Goal: Information Seeking & Learning: Learn about a topic

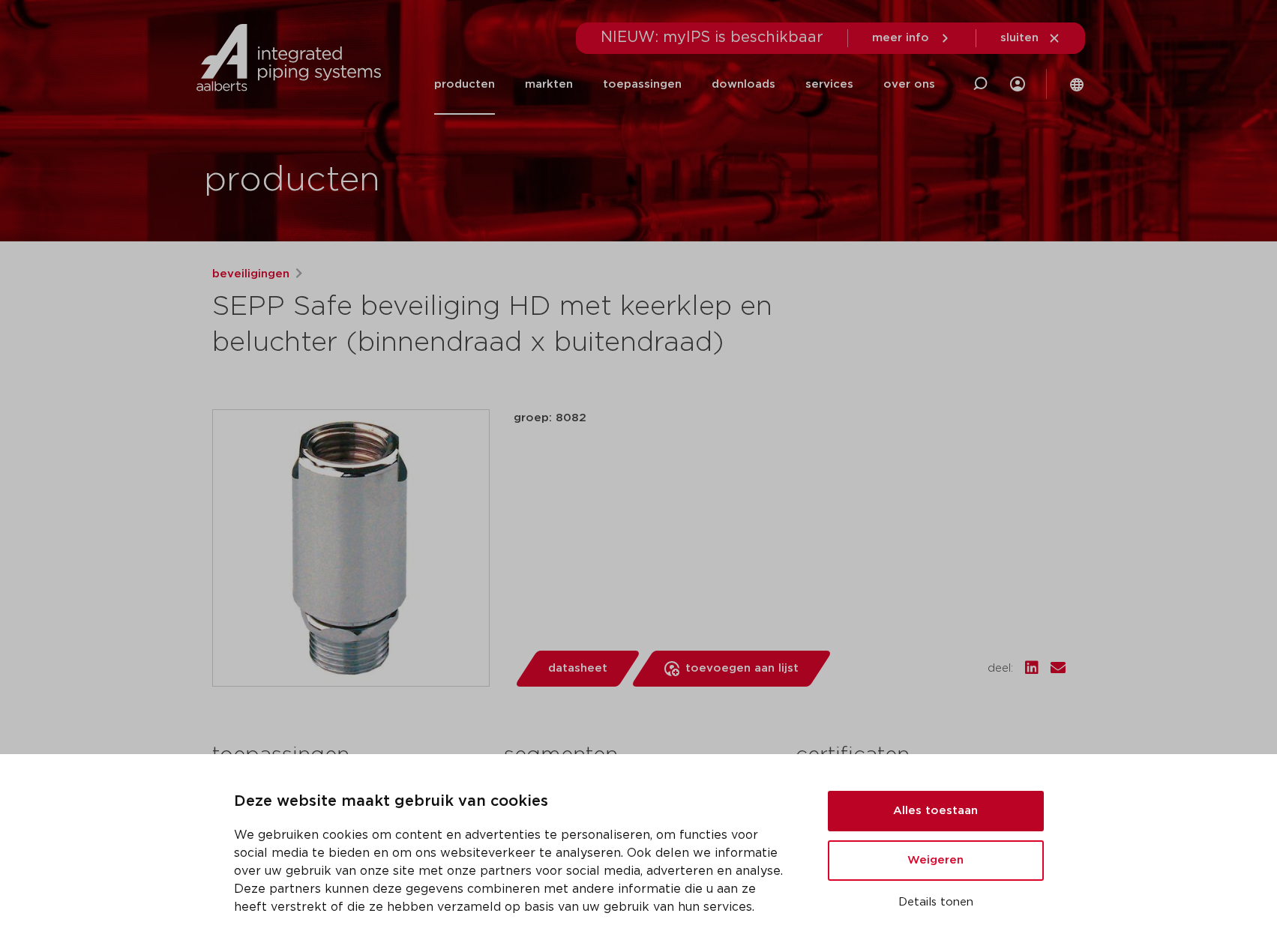
click at [987, 810] on button "Alles toestaan" at bounding box center [935, 811] width 216 height 40
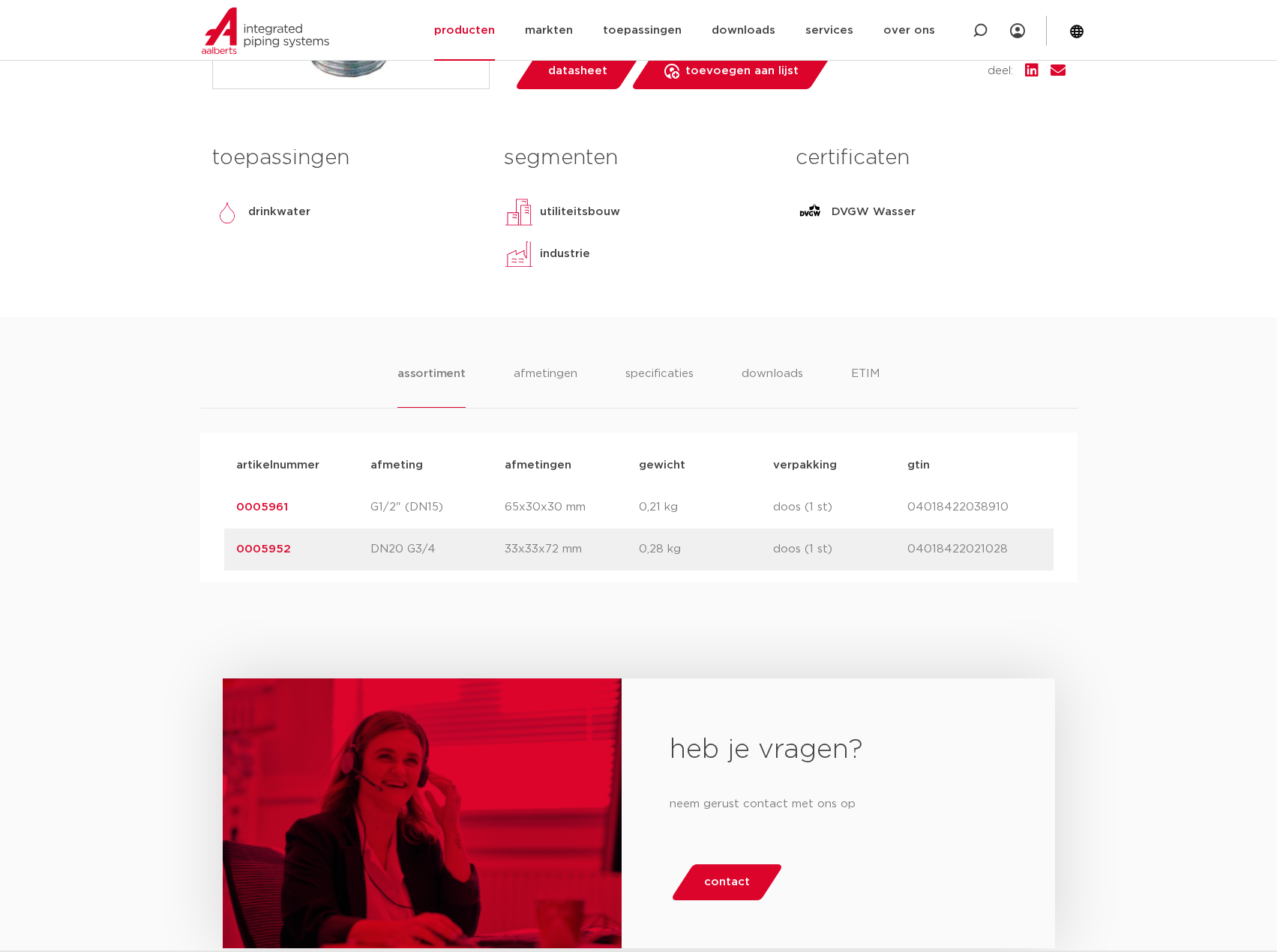
scroll to position [600, 0]
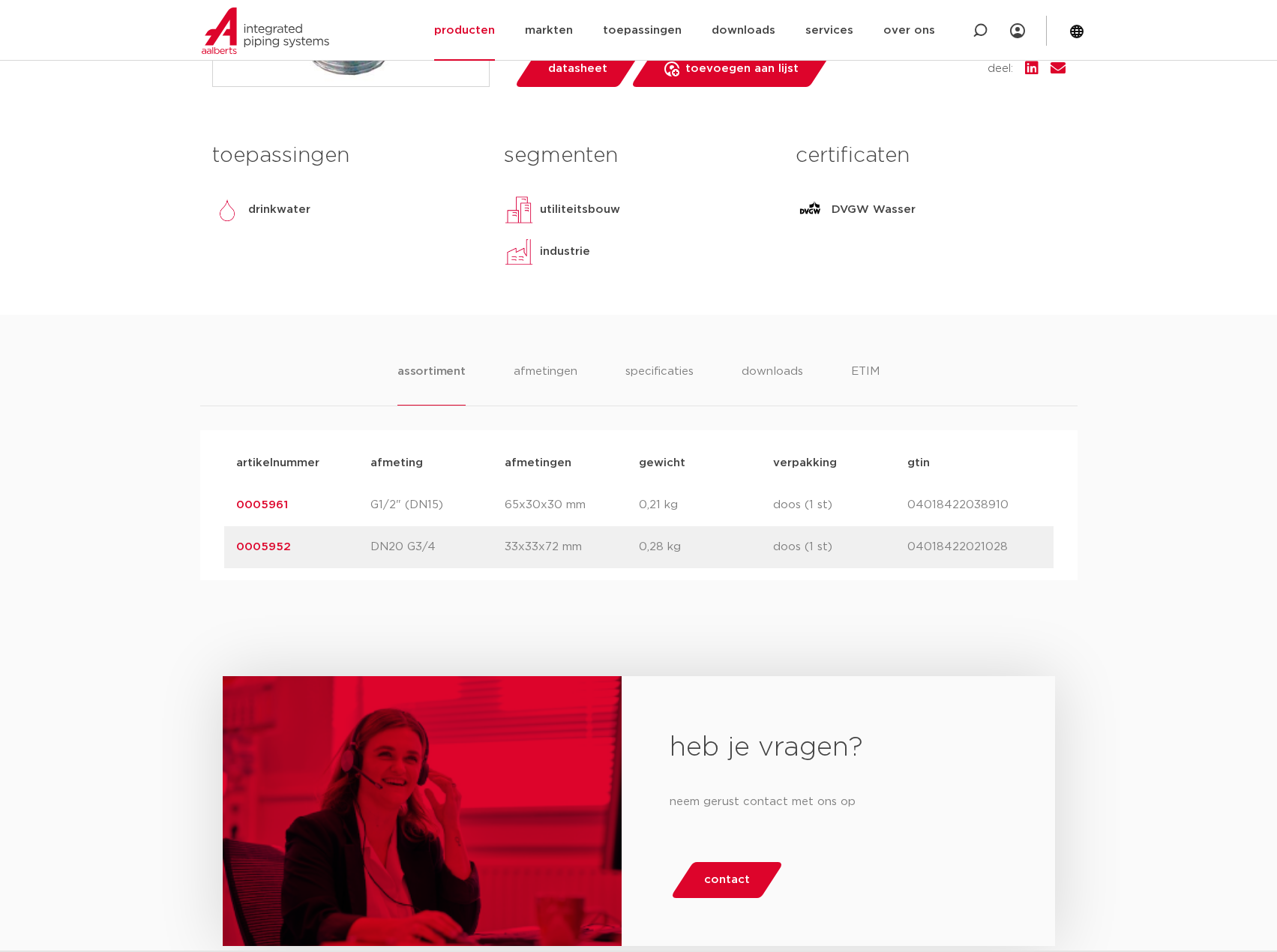
click at [939, 505] on p "04018422038910" at bounding box center [975, 505] width 135 height 18
drag, startPoint x: 302, startPoint y: 505, endPoint x: 211, endPoint y: 506, distance: 91.0
click at [211, 506] on div "artikelnummer afmeting afmetingen gewicht verpakking gtin artikelnummer 0005961…" at bounding box center [638, 506] width 877 height 150
copy link "0005961"
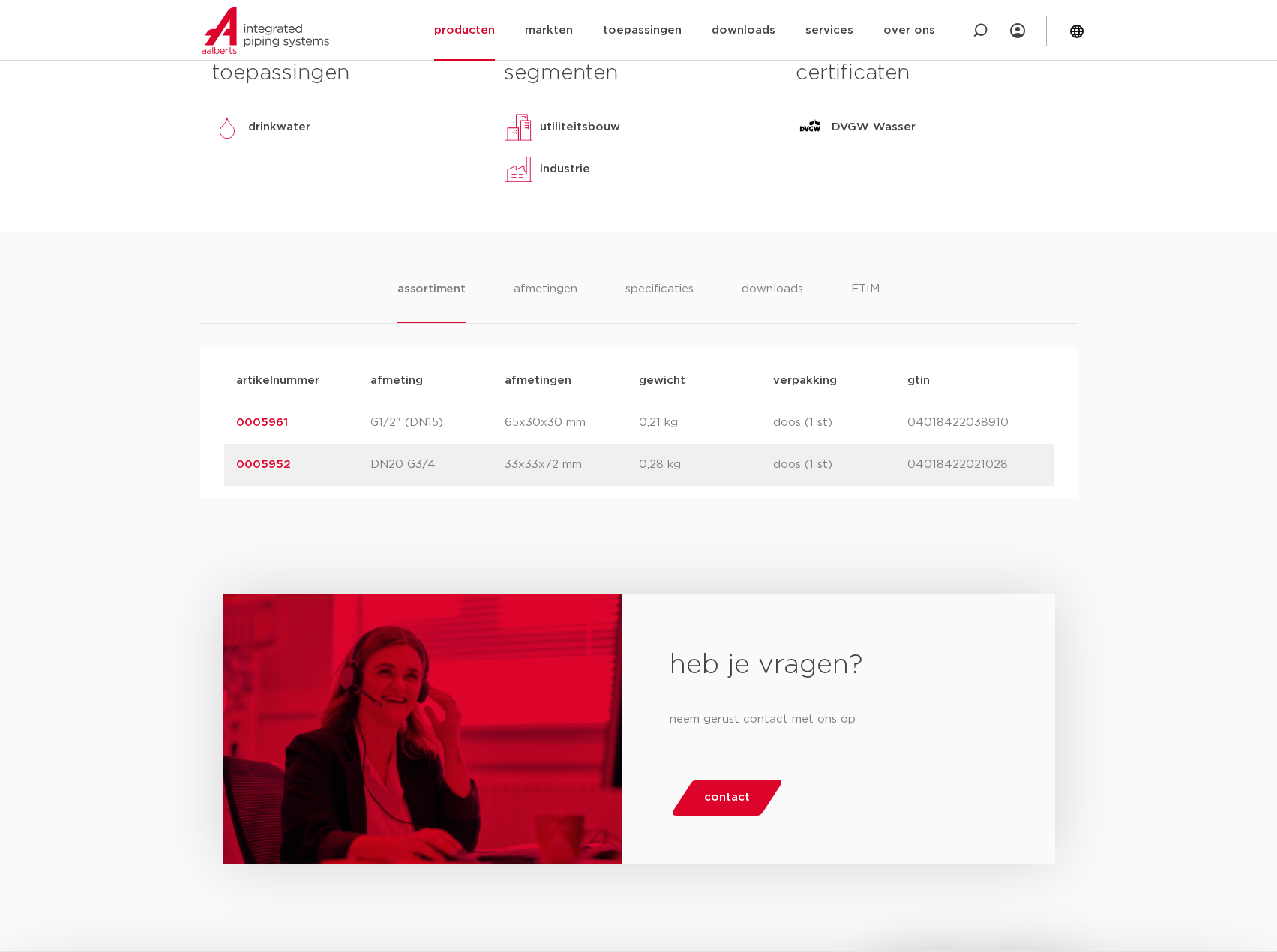
scroll to position [157, 0]
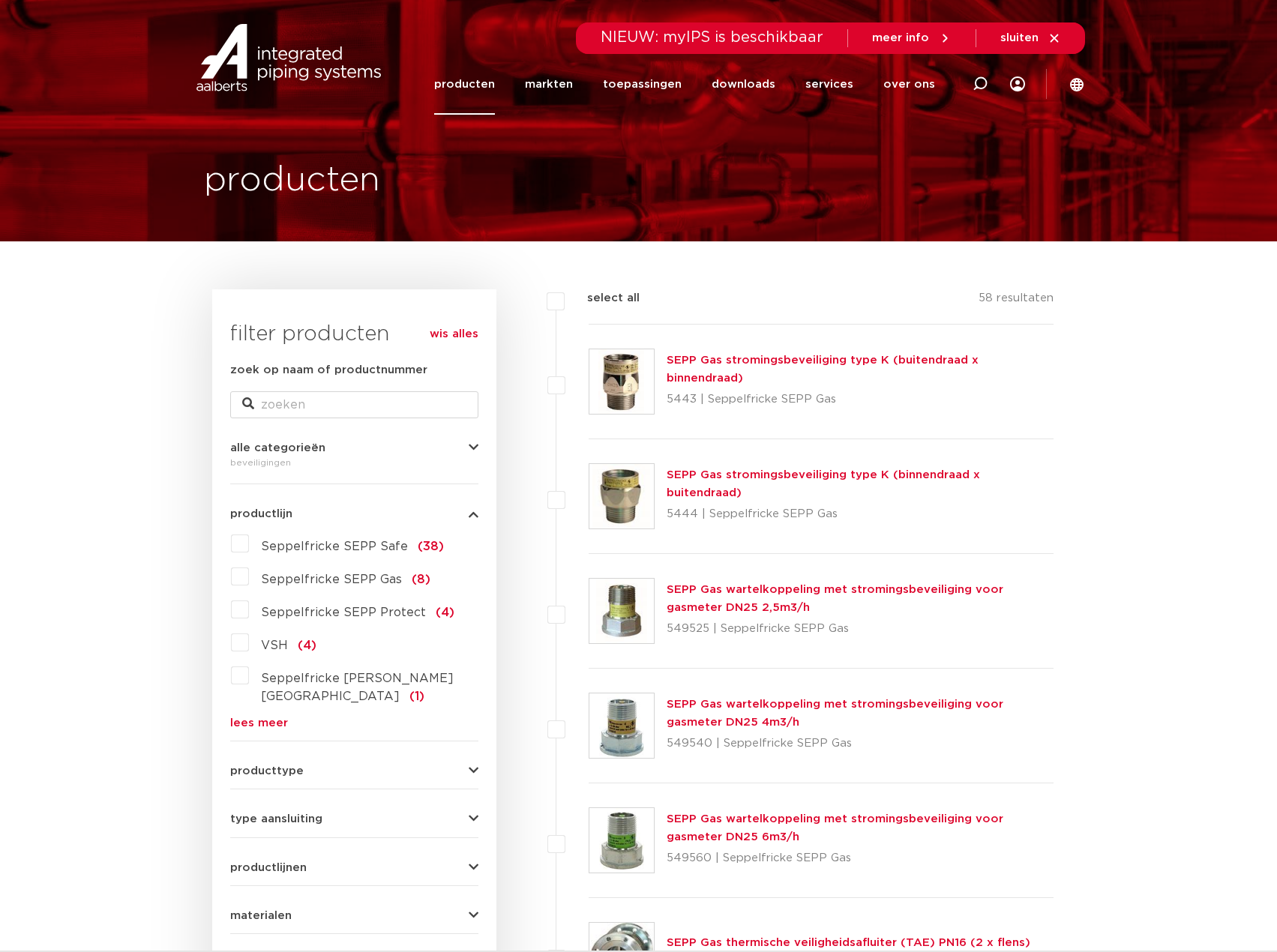
click at [481, 99] on link "producten" at bounding box center [465, 85] width 61 height 61
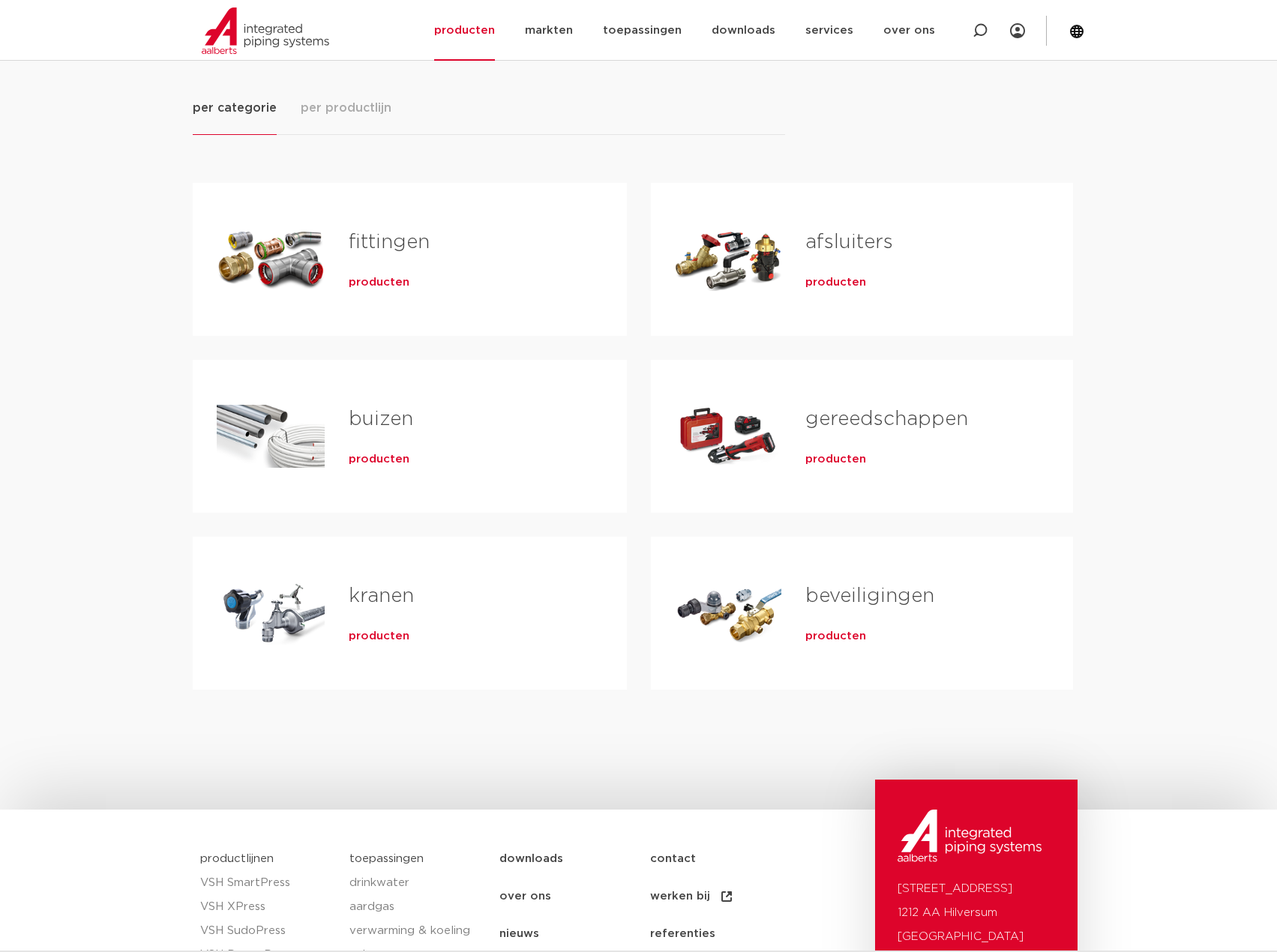
scroll to position [224, 0]
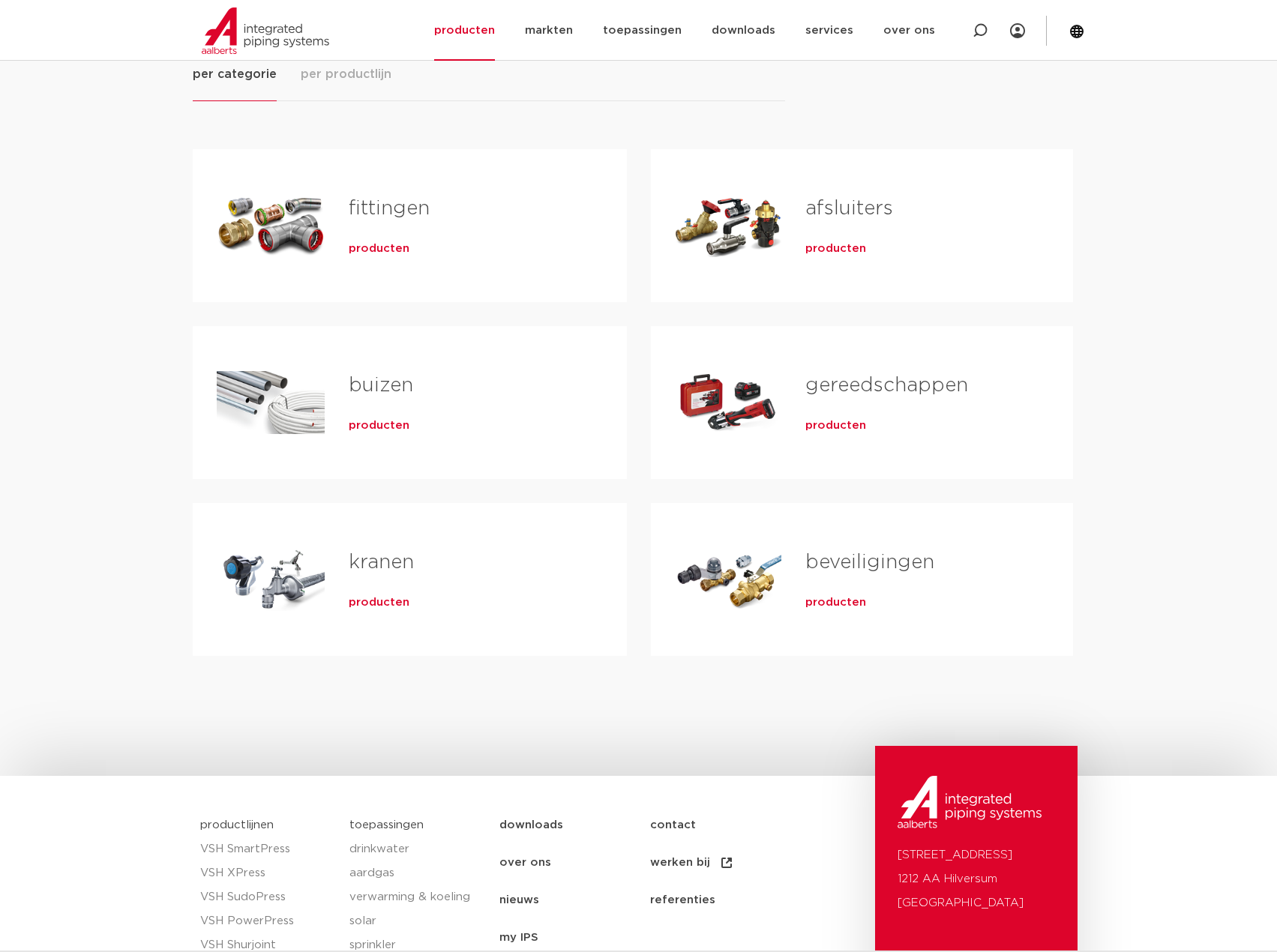
click at [821, 597] on span "producten" at bounding box center [836, 602] width 61 height 15
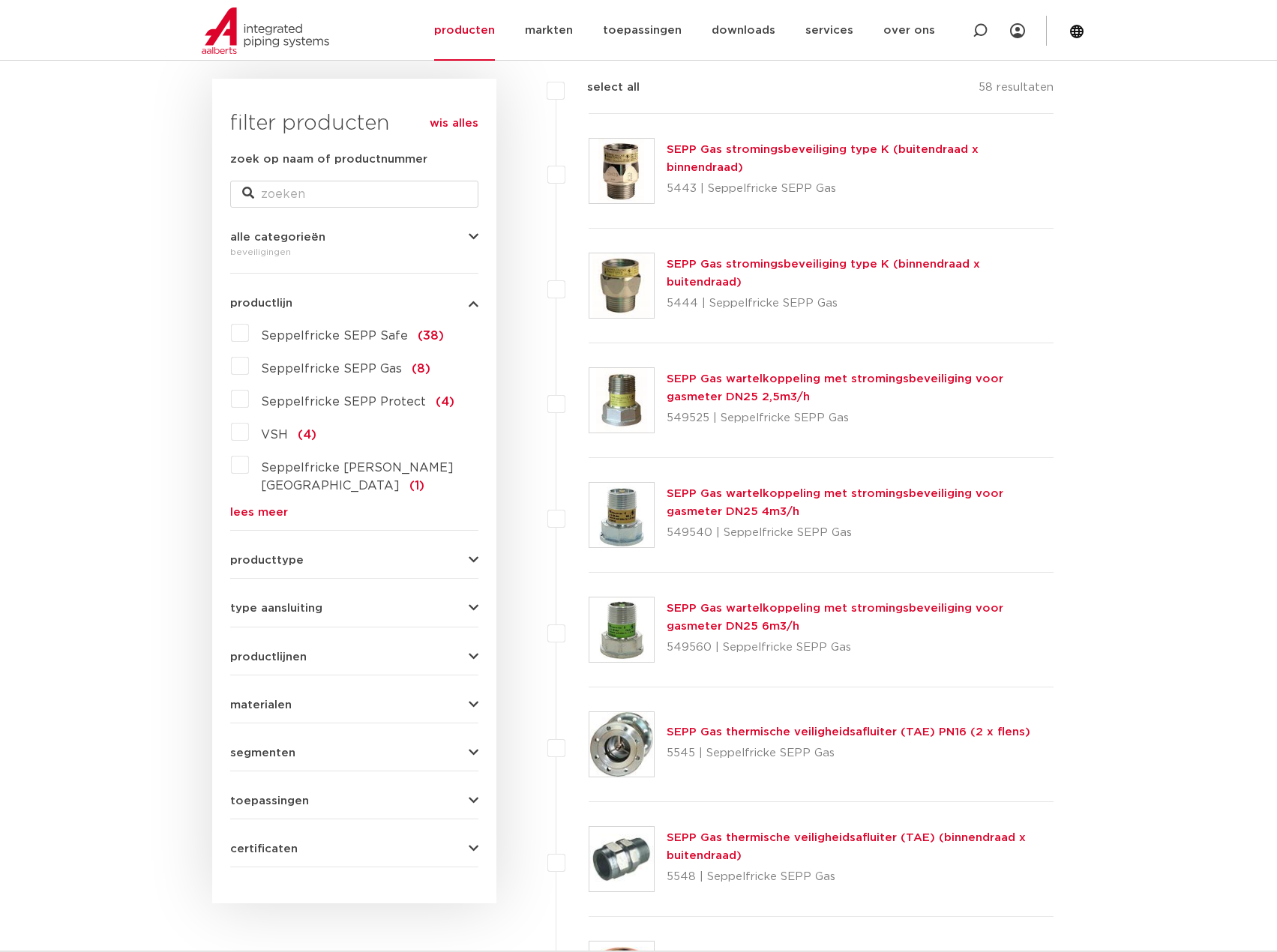
scroll to position [224, 0]
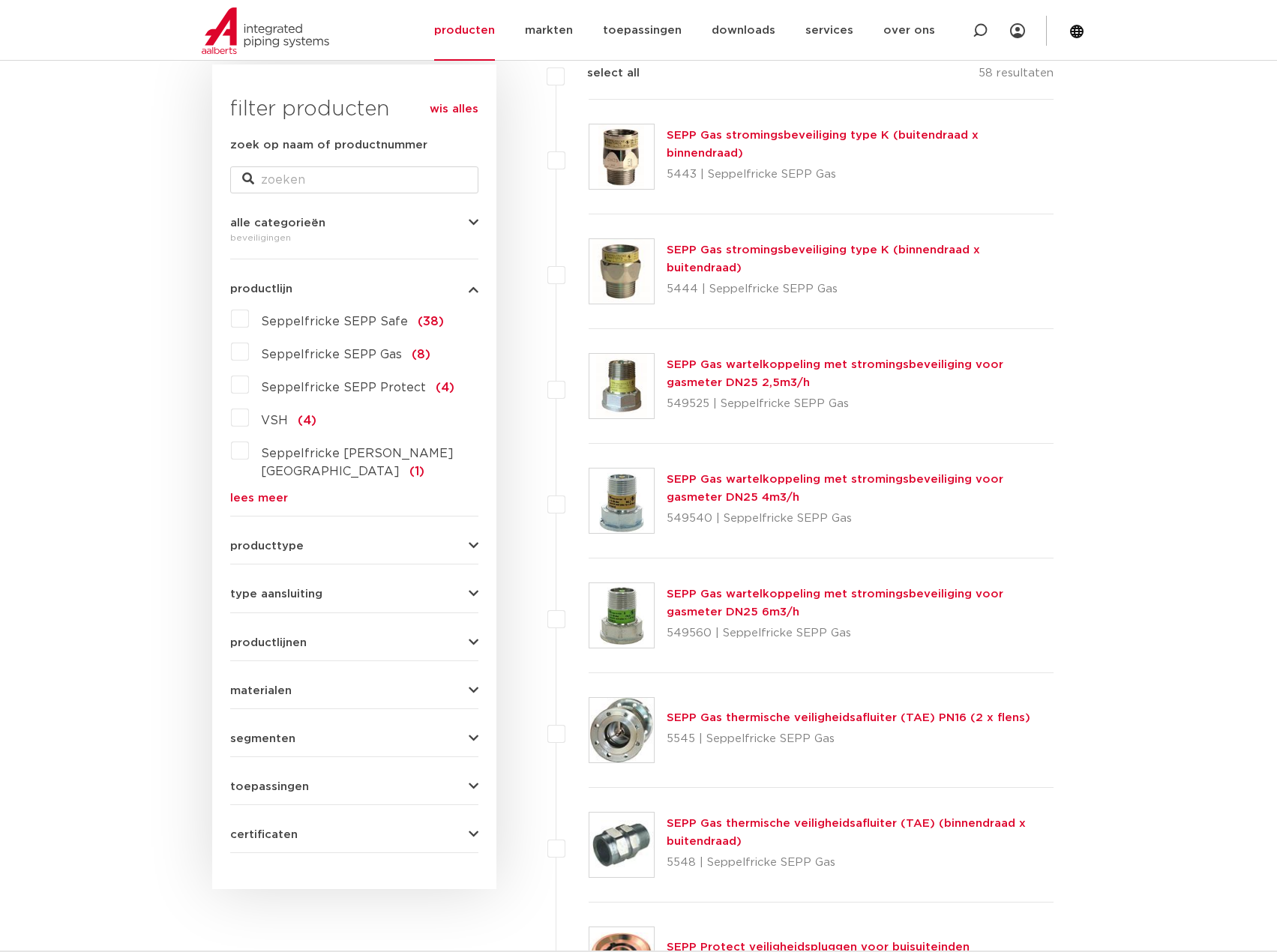
click at [320, 528] on div "producttype veiligheidsventielen (48) beluchters (29) accessoires (afsluiters) …" at bounding box center [354, 540] width 248 height 24
click at [308, 528] on div "producttype veiligheidsventielen (48) beluchters (29) accessoires (afsluiters) …" at bounding box center [354, 540] width 248 height 24
click at [299, 541] on span "producttype" at bounding box center [266, 546] width 73 height 11
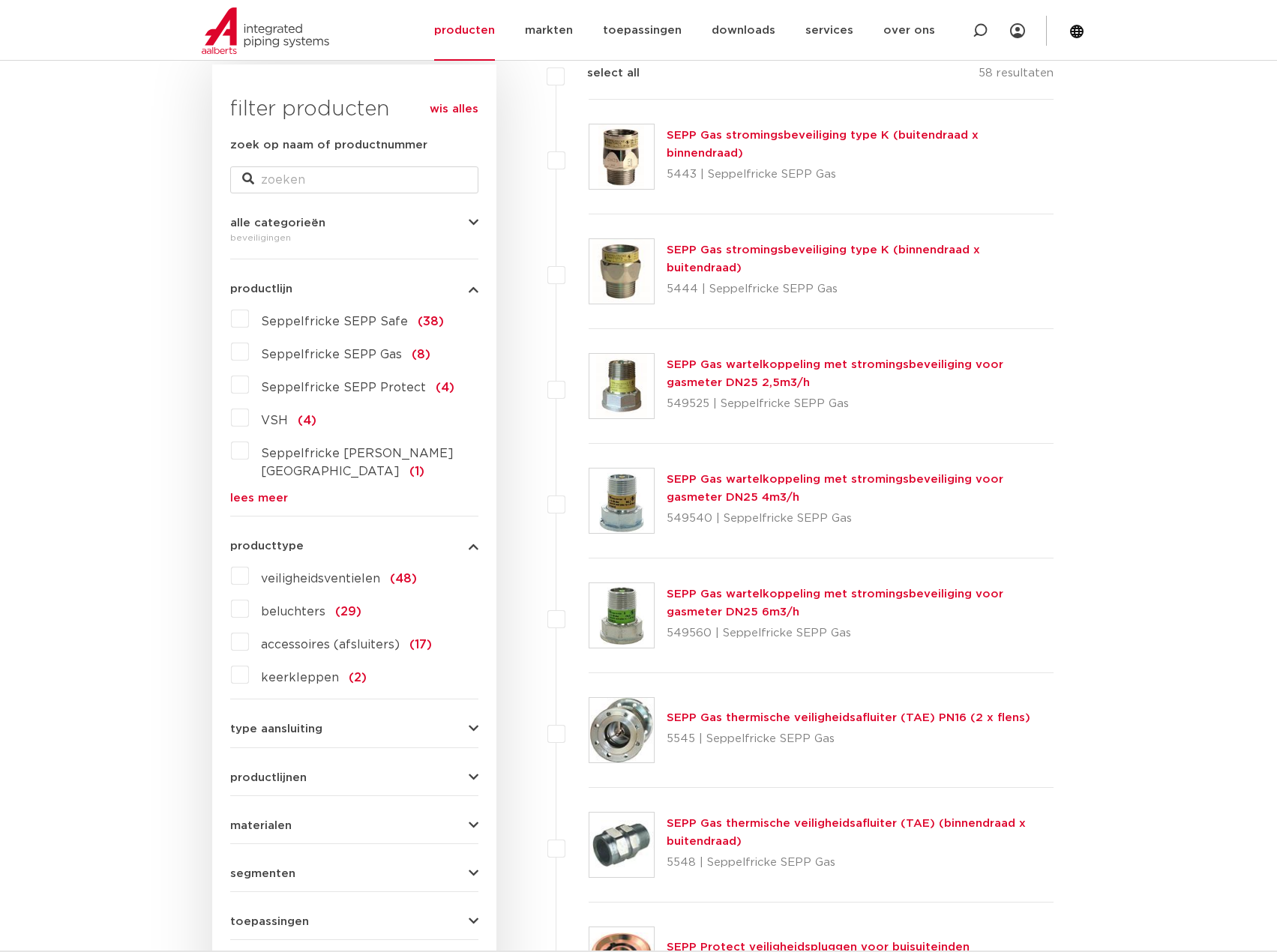
click at [249, 663] on label "keerkleppen (2)" at bounding box center [307, 674] width 118 height 24
click at [0, 0] on input "keerkleppen (2)" at bounding box center [0, 0] width 0 height 0
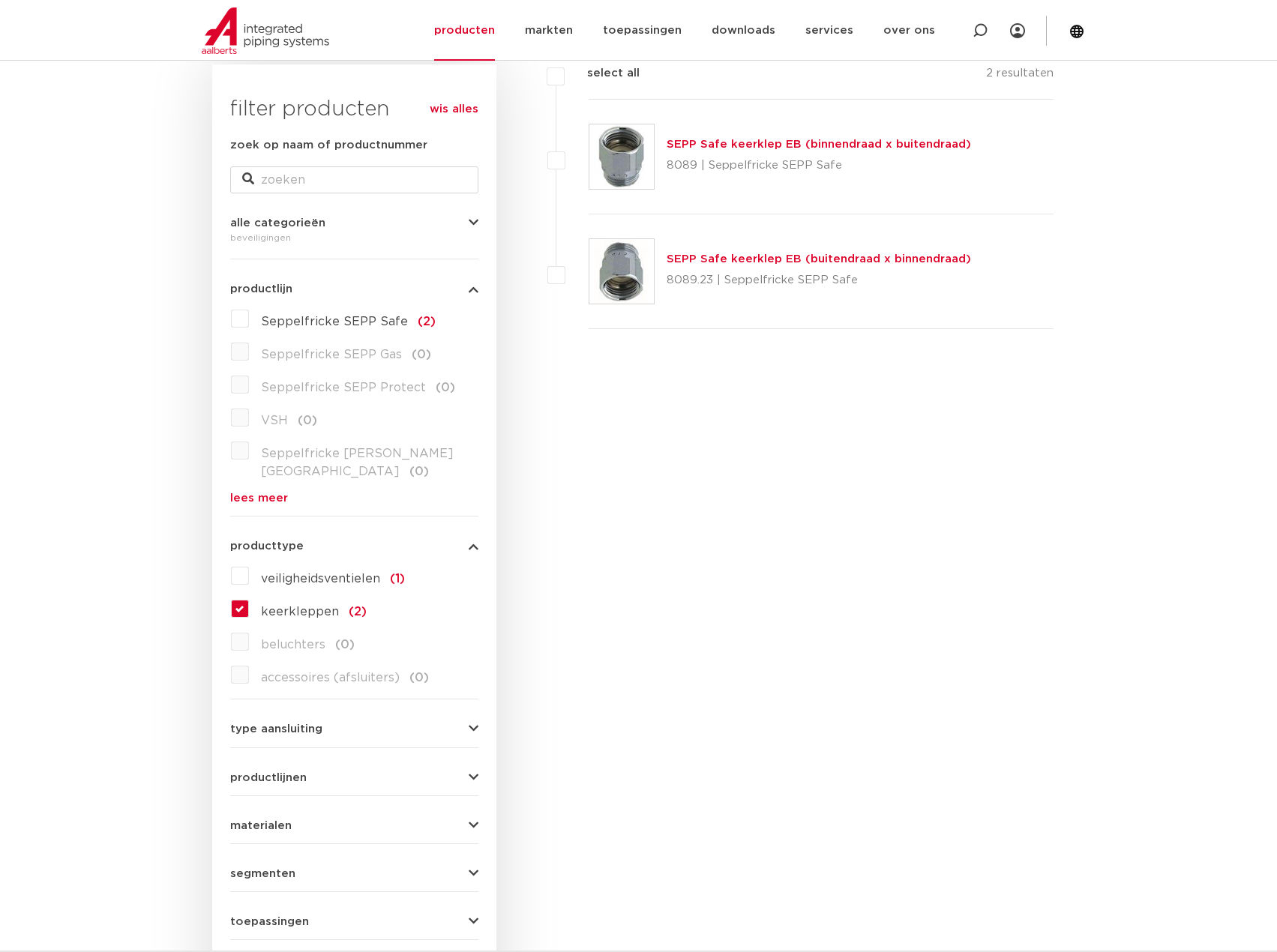
click at [249, 597] on label "keerkleppen (2)" at bounding box center [307, 608] width 118 height 24
click at [0, 0] on input "keerkleppen (2)" at bounding box center [0, 0] width 0 height 0
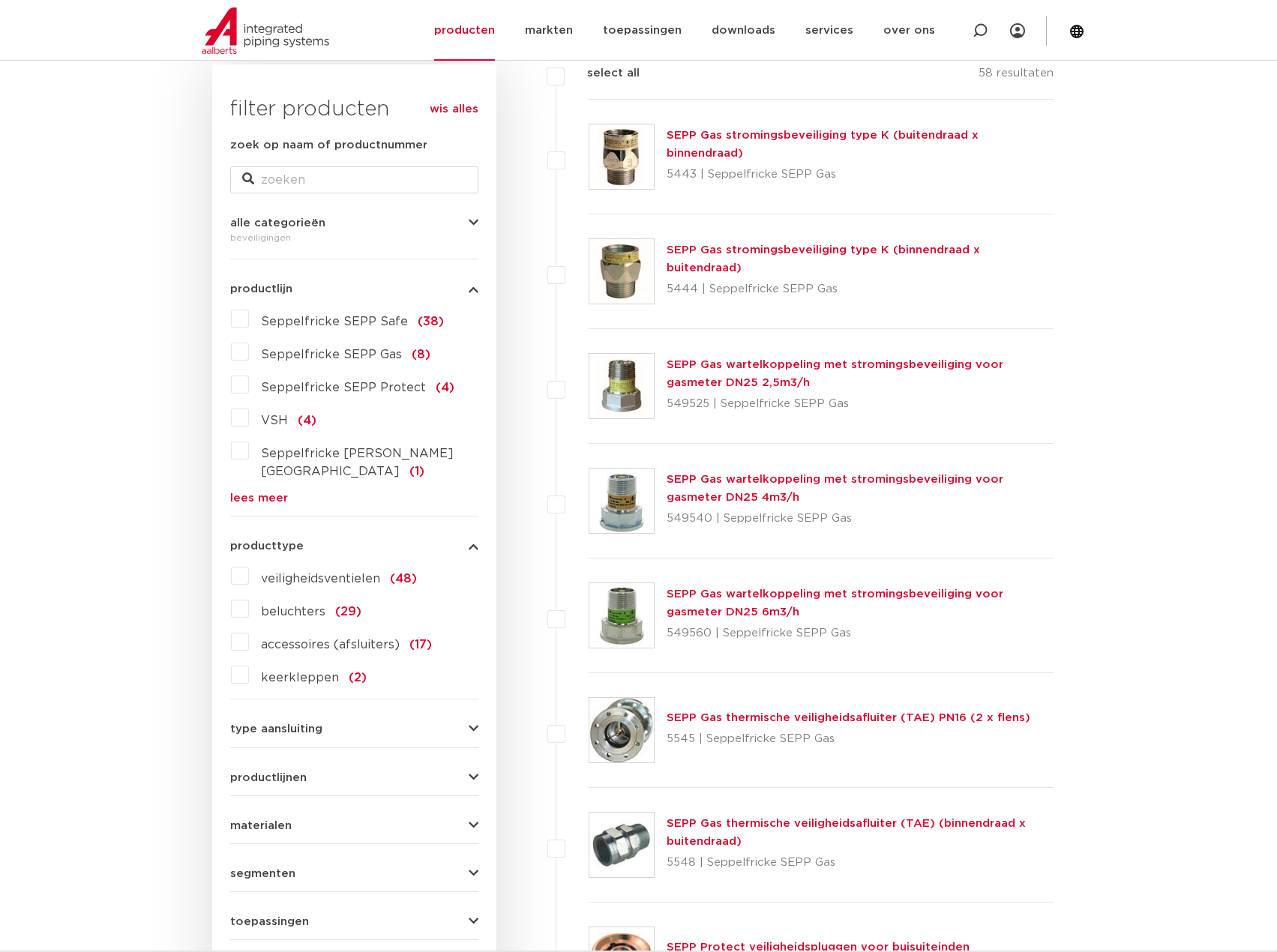
click at [249, 563] on label "veiligheidsventielen (48)" at bounding box center [333, 575] width 168 height 24
click at [0, 0] on input "veiligheidsventielen (48)" at bounding box center [0, 0] width 0 height 0
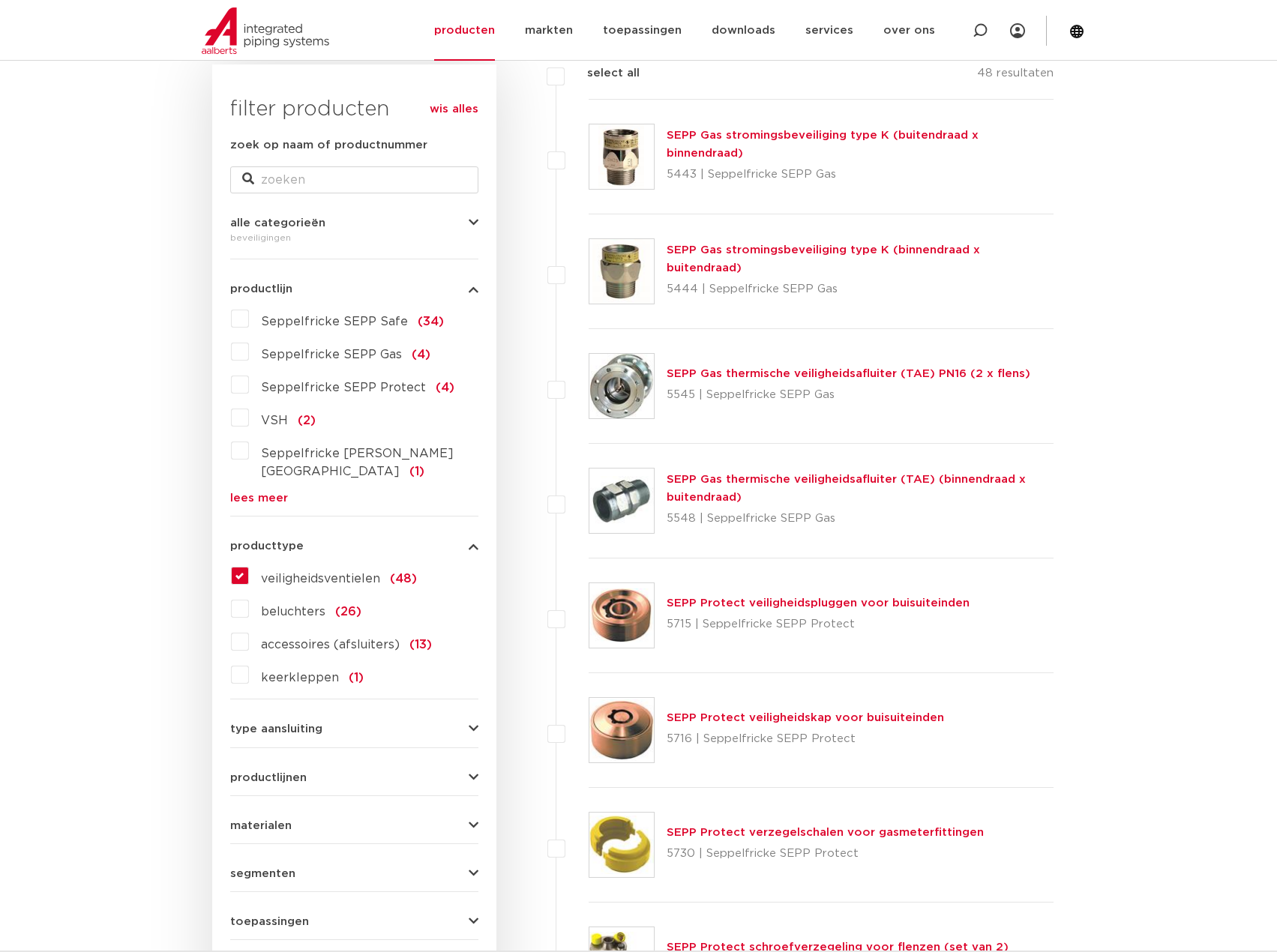
click at [249, 563] on label "veiligheidsventielen (48)" at bounding box center [333, 575] width 168 height 24
click at [0, 0] on input "veiligheidsventielen (48)" at bounding box center [0, 0] width 0 height 0
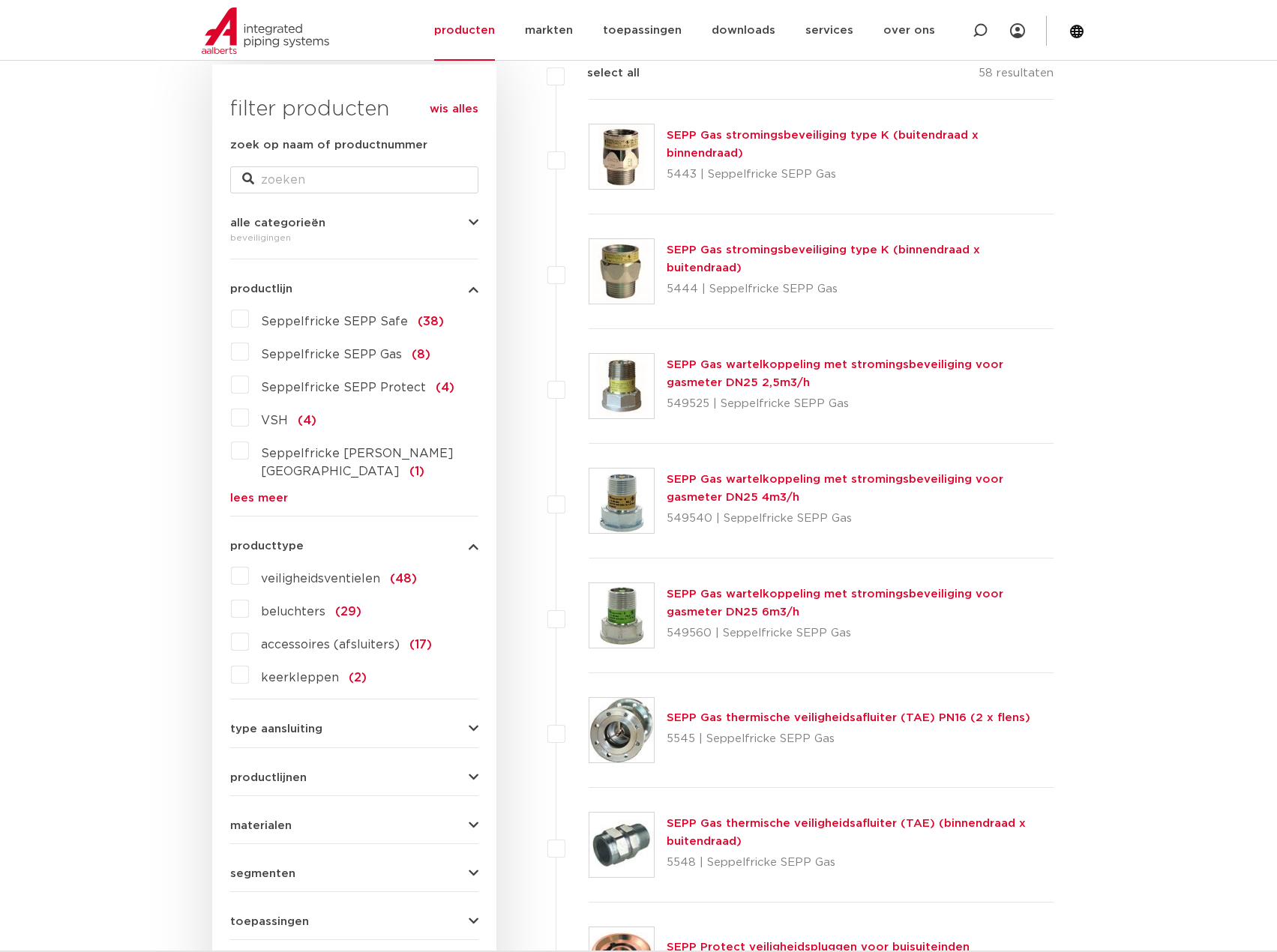
scroll to position [224, 0]
click at [321, 712] on div "type aansluiting G - buitendraad gas cilindrisch (BSPP) (26) G - binnendraad ga…" at bounding box center [354, 723] width 248 height 24
click at [319, 723] on span "type aansluiting" at bounding box center [276, 728] width 93 height 11
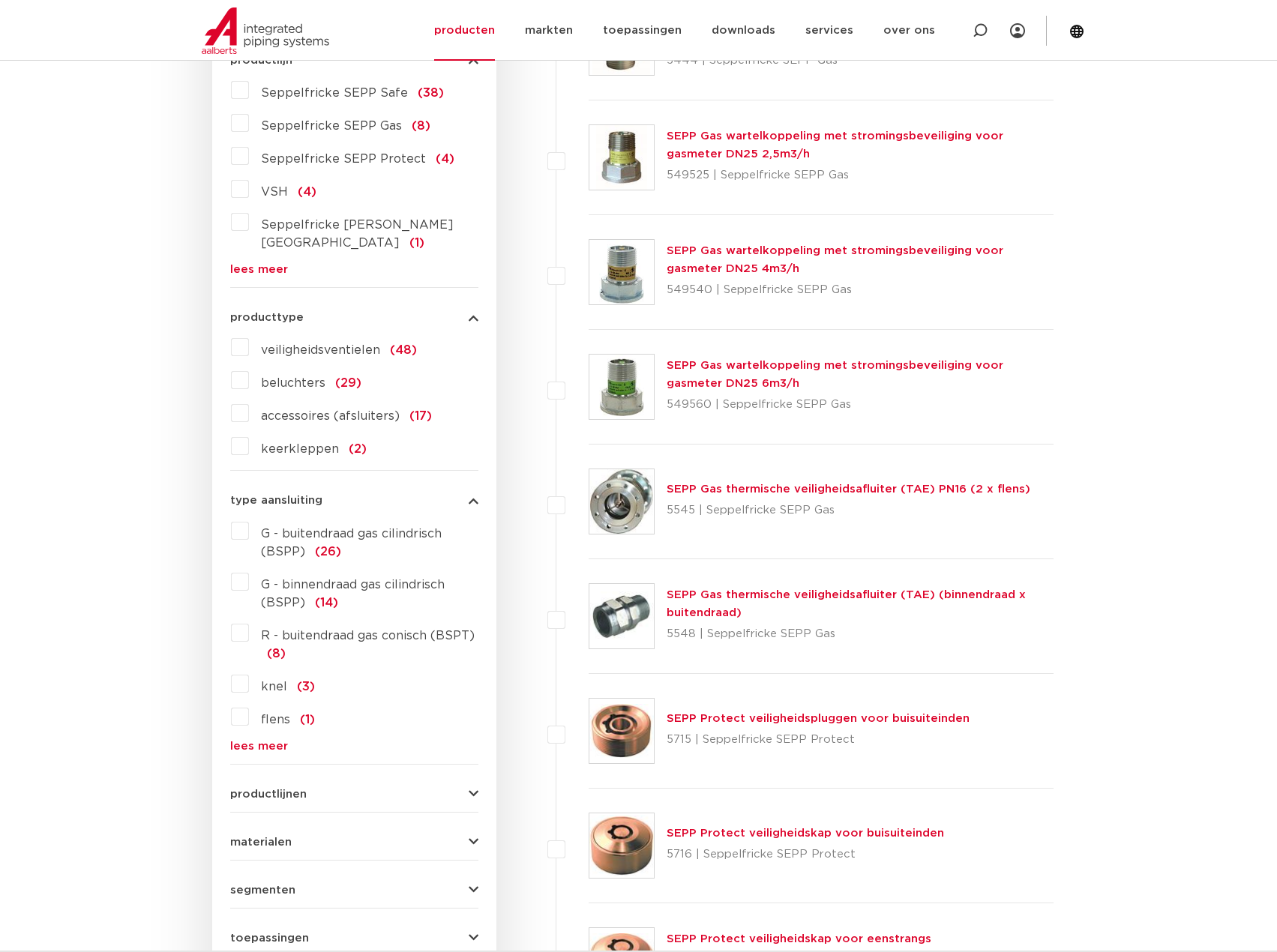
scroll to position [525, 0]
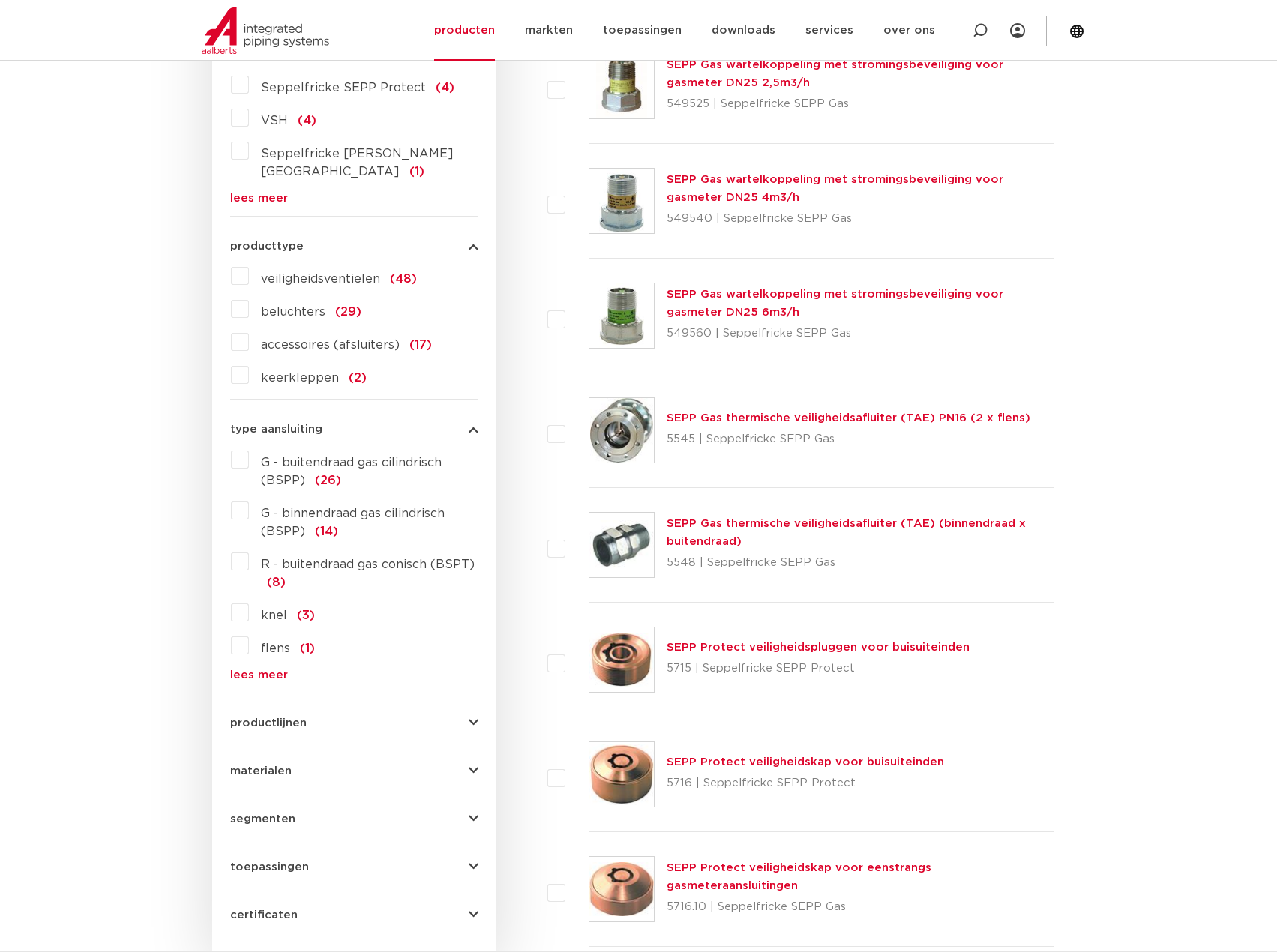
click at [288, 712] on form "zoek op naam of productnummer alle categorieën beveiligingen fittingen afsluite…" at bounding box center [354, 385] width 248 height 1097
click at [293, 717] on span "productlijnen" at bounding box center [268, 722] width 77 height 11
click at [290, 765] on button "materialen" at bounding box center [354, 770] width 248 height 11
click at [249, 789] on label "messing (37)" at bounding box center [297, 800] width 97 height 24
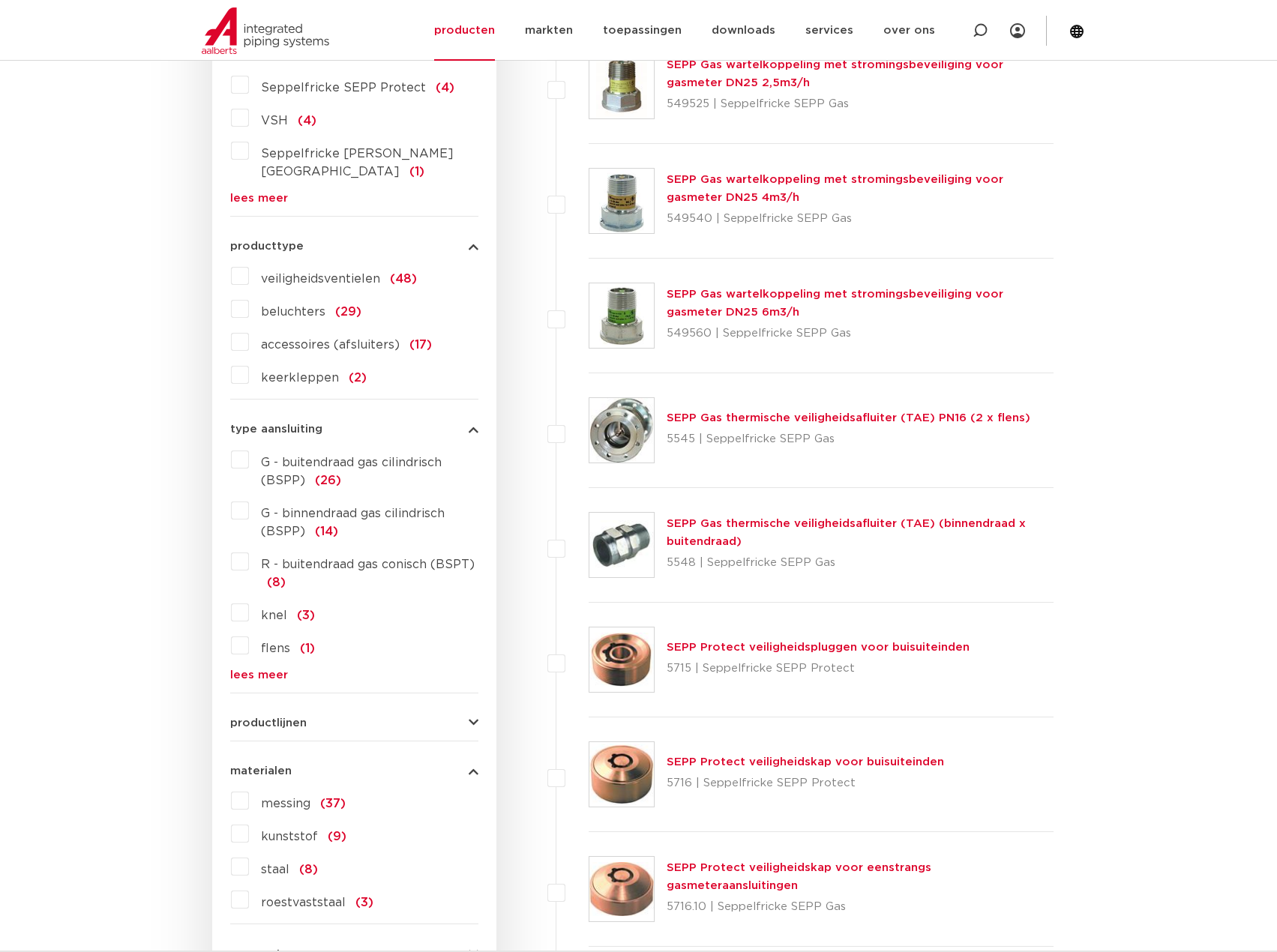
click at [0, 0] on input "messing (37)" at bounding box center [0, 0] width 0 height 0
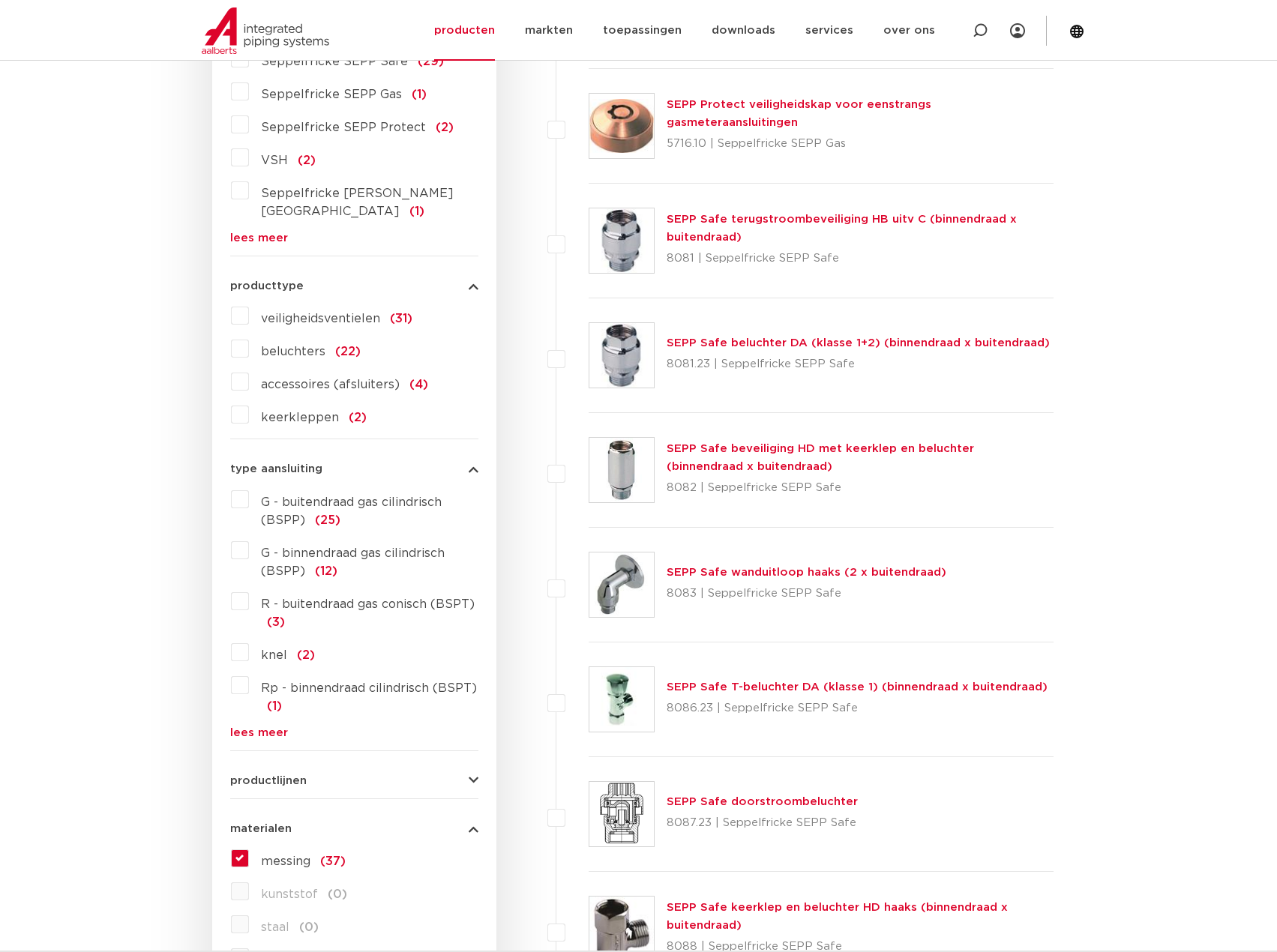
scroll to position [450, 0]
